Goal: Use online tool/utility: Utilize a website feature to perform a specific function

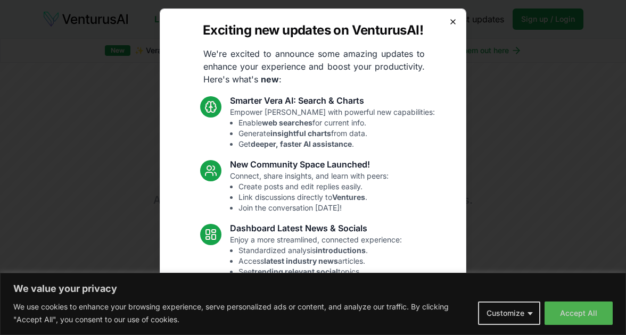
click at [449, 22] on icon "button" at bounding box center [453, 22] width 9 height 9
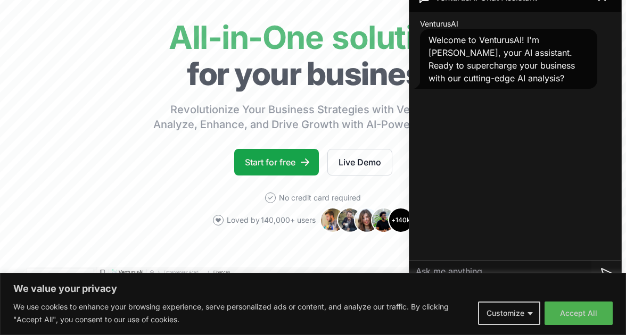
scroll to position [83, 0]
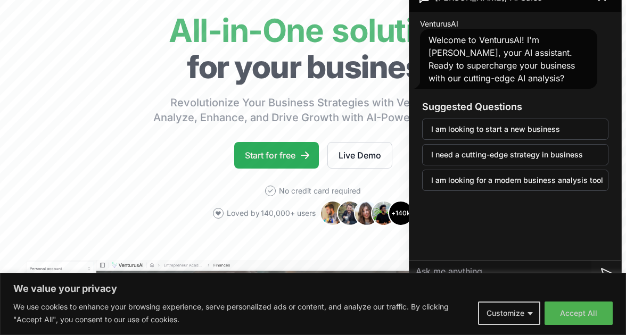
click at [292, 154] on link "Start for free" at bounding box center [276, 155] width 85 height 27
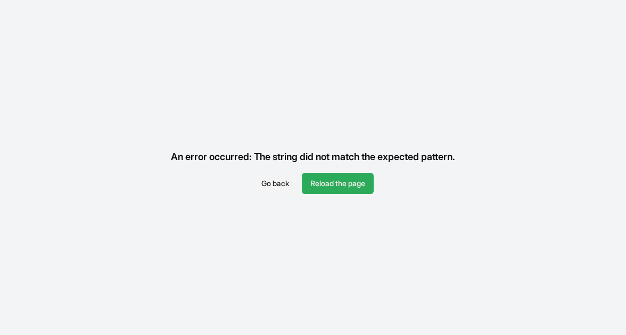
click at [339, 180] on button "Reload the page" at bounding box center [338, 183] width 72 height 21
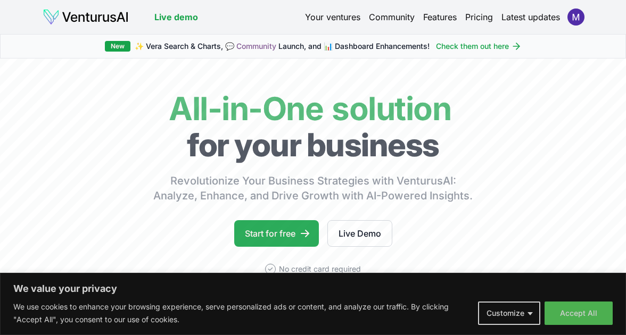
click at [280, 236] on link "Start for free" at bounding box center [276, 233] width 85 height 27
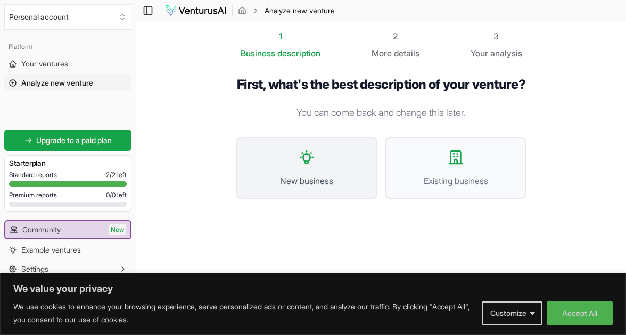
click at [314, 188] on button "New business" at bounding box center [306, 168] width 141 height 62
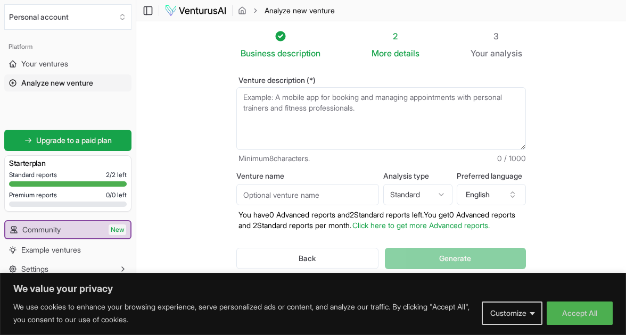
click at [304, 104] on textarea "Venture description (*)" at bounding box center [381, 118] width 290 height 63
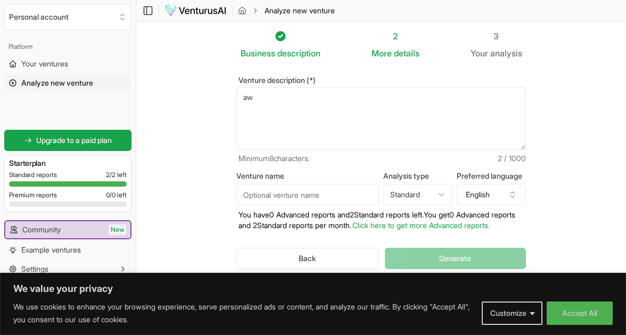
type textarea "a"
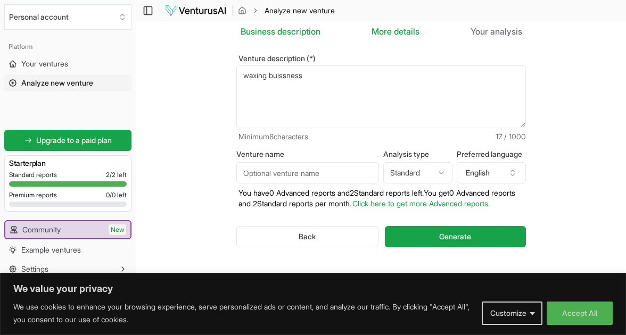
scroll to position [30, 0]
type textarea "waxing buissness"
click at [407, 165] on html "We value your privacy We use cookies to enhance your browsing experience, serve…" at bounding box center [313, 145] width 626 height 335
click at [344, 141] on html "We value your privacy We use cookies to enhance your browsing experience, serve…" at bounding box center [313, 145] width 626 height 335
click at [509, 162] on button "English" at bounding box center [491, 172] width 69 height 21
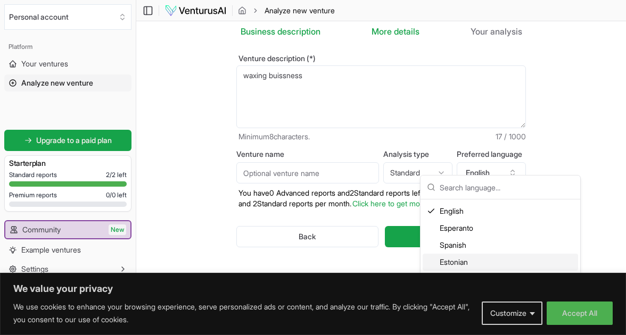
scroll to position [609, 0]
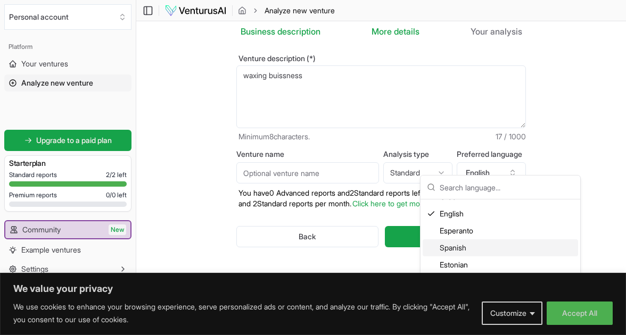
click at [475, 249] on div "Spanish" at bounding box center [500, 248] width 155 height 17
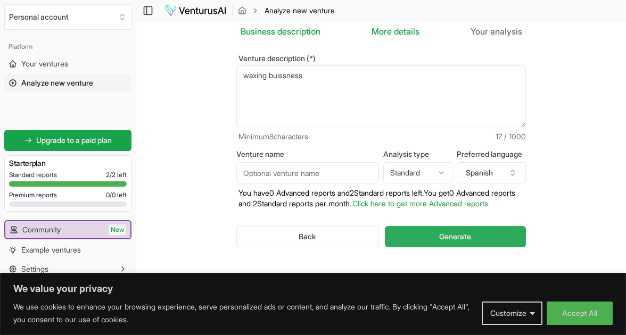
click at [420, 234] on button "Generate" at bounding box center [455, 236] width 141 height 21
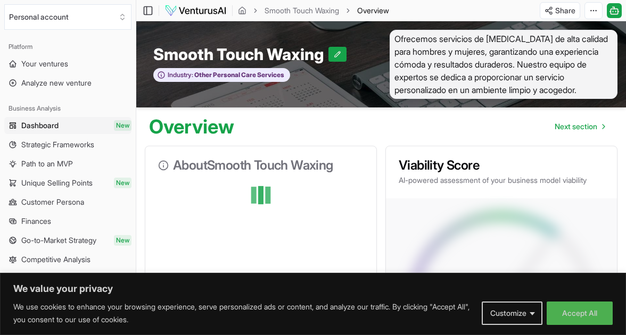
scroll to position [201, 0]
